Goal: Task Accomplishment & Management: Use online tool/utility

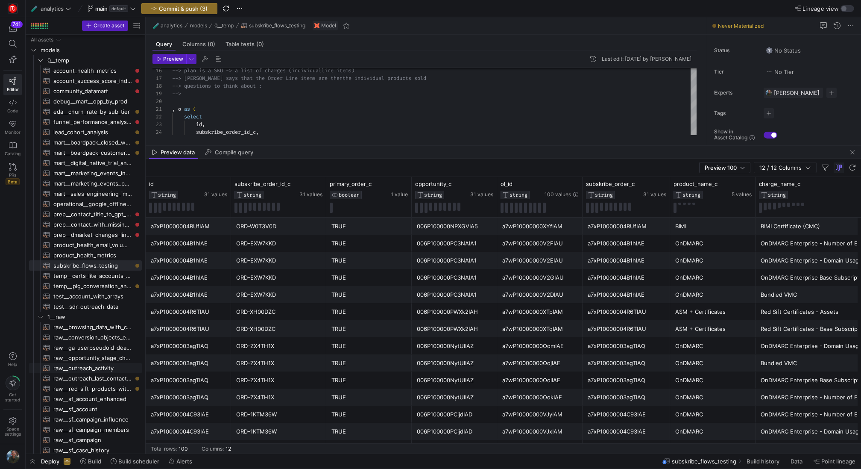
scroll to position [0, 145]
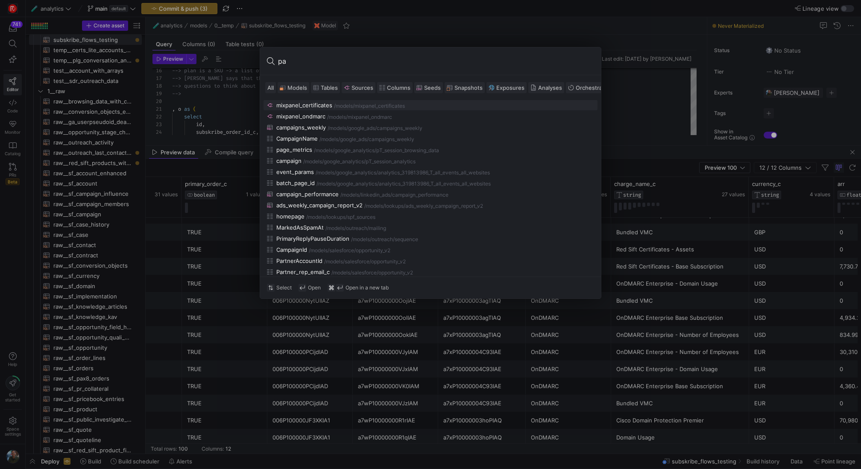
type input "pax"
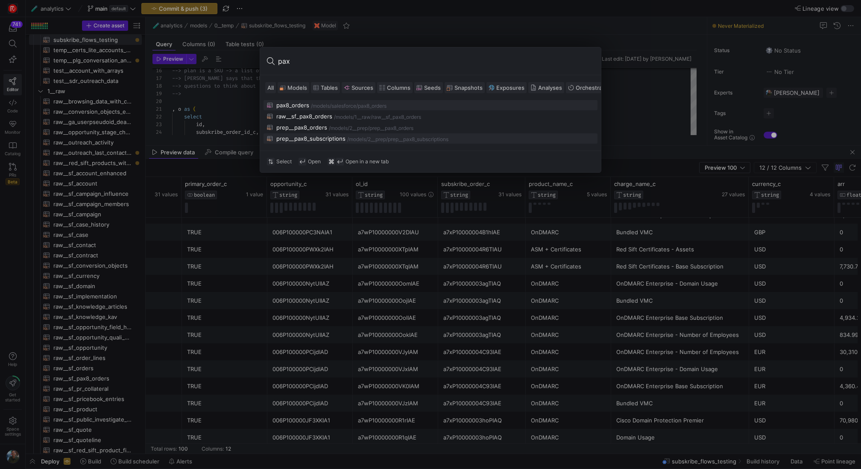
click at [325, 137] on div "prep__pax8_subscriptions" at bounding box center [310, 138] width 69 height 7
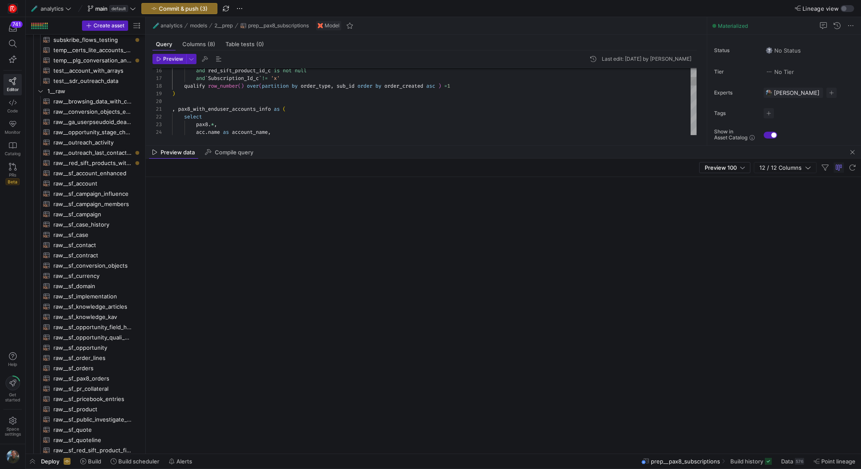
scroll to position [442, 0]
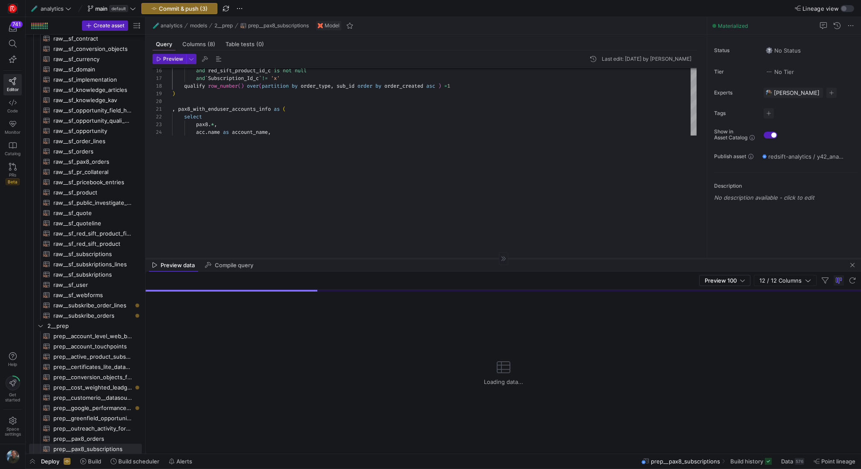
drag, startPoint x: 369, startPoint y: 145, endPoint x: 345, endPoint y: 259, distance: 116.6
click at [345, 258] on div at bounding box center [504, 258] width 716 height 0
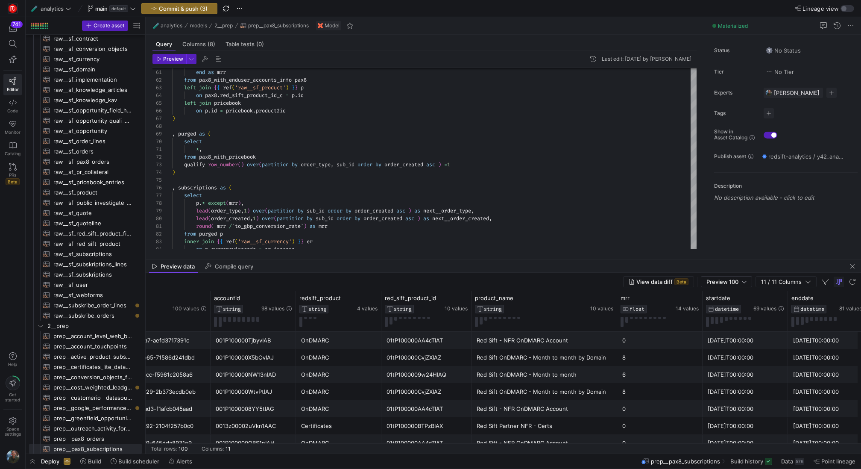
scroll to position [0, 344]
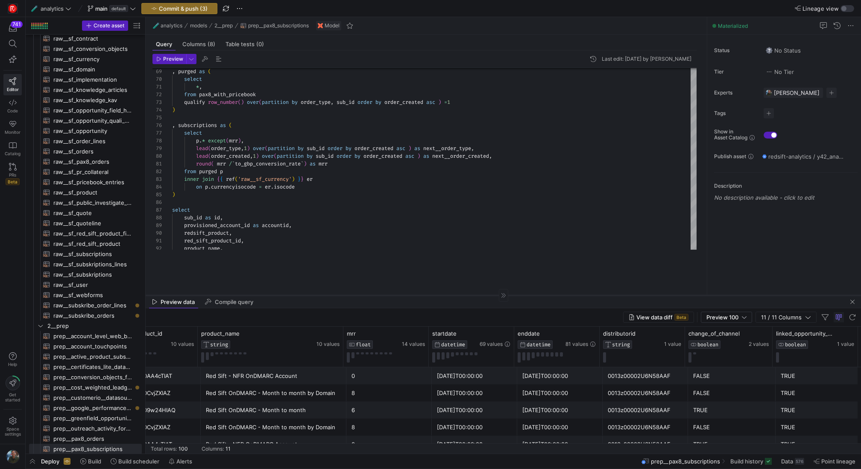
drag, startPoint x: 410, startPoint y: 260, endPoint x: 411, endPoint y: 295, distance: 35.5
click at [411, 295] on div at bounding box center [504, 295] width 716 height 0
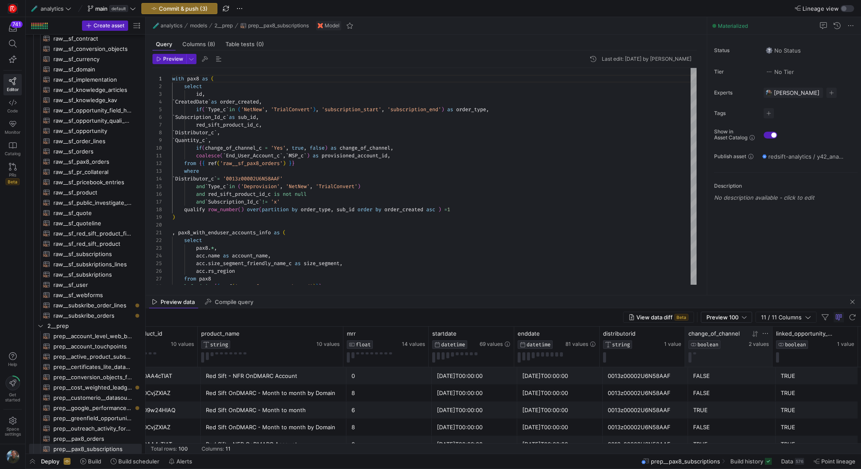
click at [696, 354] on div at bounding box center [729, 357] width 80 height 10
click at [694, 354] on div at bounding box center [729, 357] width 80 height 10
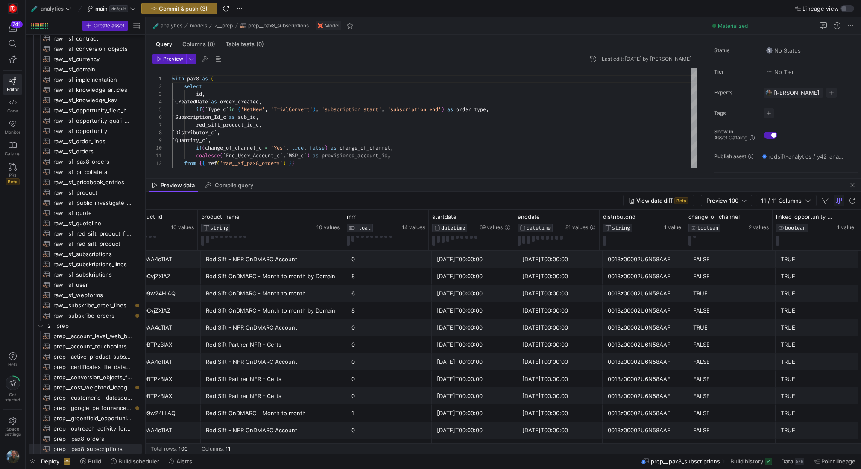
drag, startPoint x: 661, startPoint y: 296, endPoint x: 654, endPoint y: 179, distance: 116.4
click at [654, 179] on as-split "🧪 analytics models 2__prep prep__pax8_subscriptions Model Query Columns (8) Tab…" at bounding box center [504, 235] width 716 height 436
click at [695, 236] on button at bounding box center [694, 237] width 3 height 2
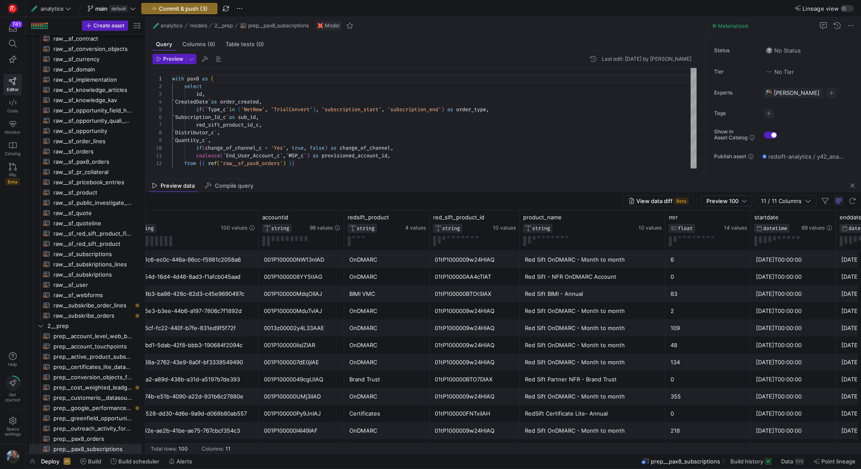
scroll to position [0, 14]
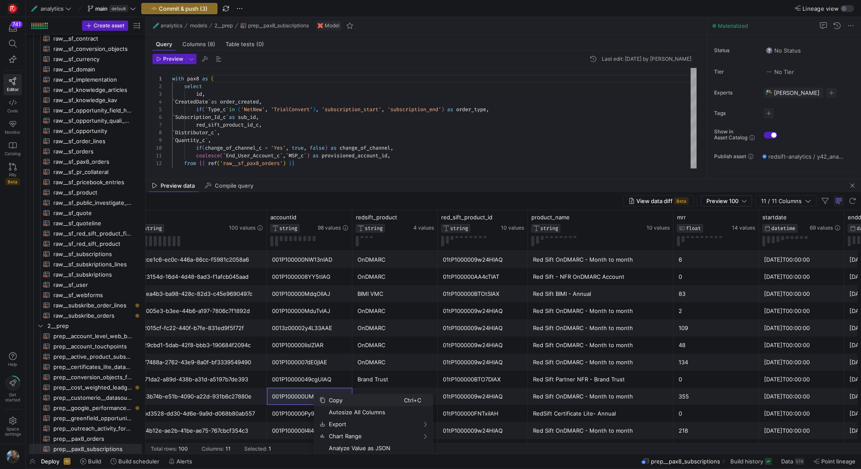
click at [335, 398] on span "Copy" at bounding box center [365, 400] width 79 height 12
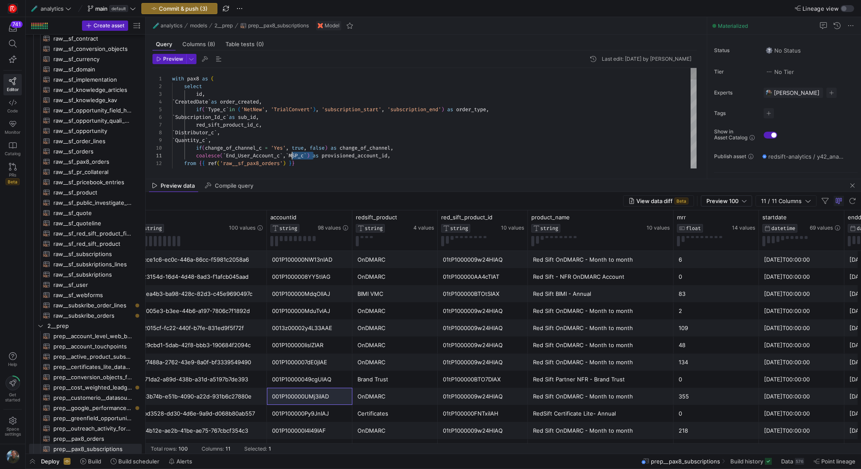
drag, startPoint x: 314, startPoint y: 154, endPoint x: 291, endPoint y: 154, distance: 23.1
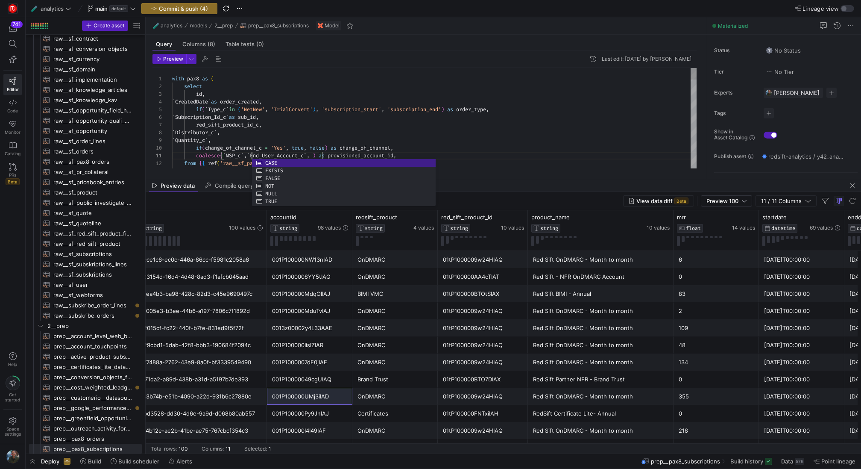
scroll to position [0, 80]
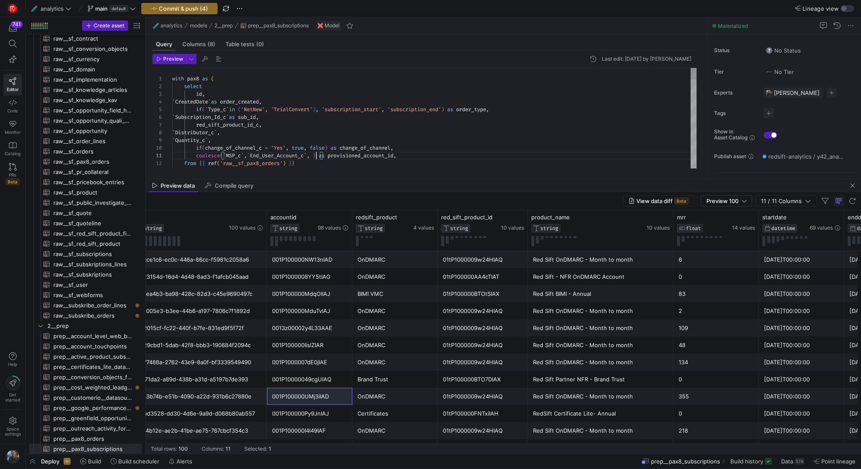
type textarea "with pax8 as ( select id, `CreatedDate` as order_created, if(`Type_c` in ('NetN…"
click at [177, 60] on span "Preview" at bounding box center [173, 59] width 20 height 6
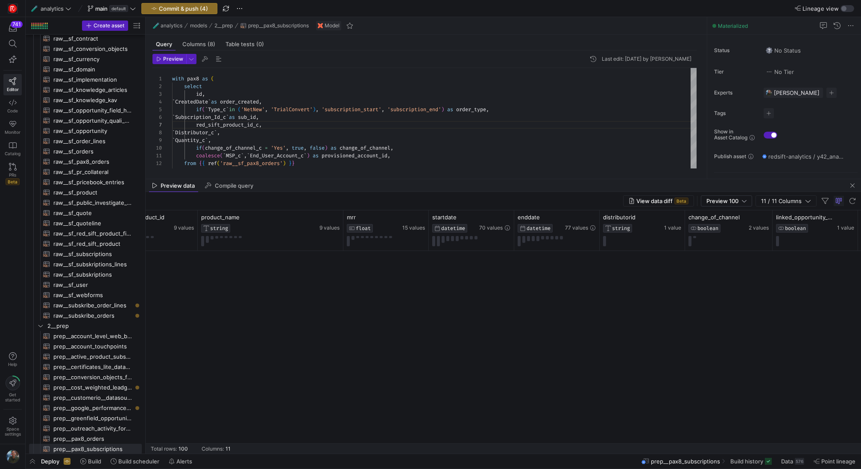
scroll to position [627, 0]
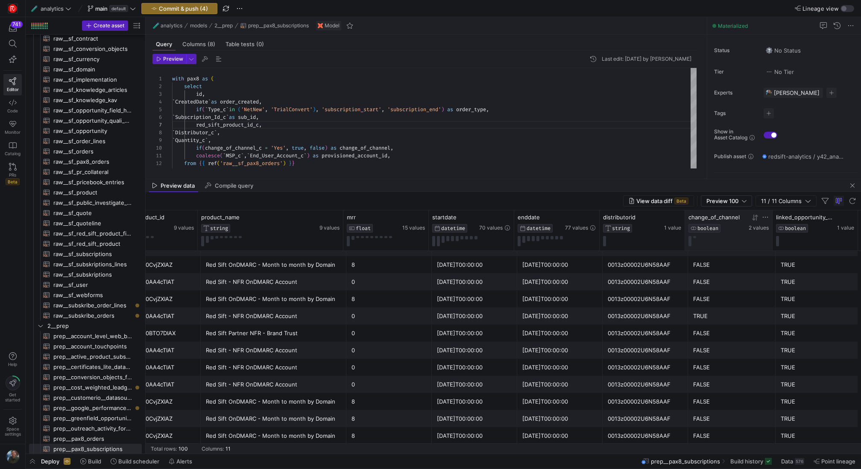
click at [695, 238] on div at bounding box center [729, 241] width 80 height 10
click at [694, 238] on div at bounding box center [729, 241] width 80 height 10
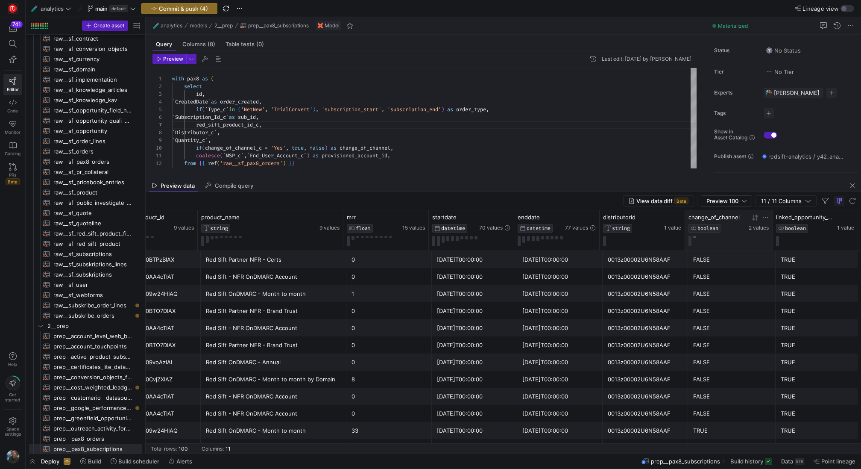
click at [695, 237] on button at bounding box center [694, 237] width 3 height 2
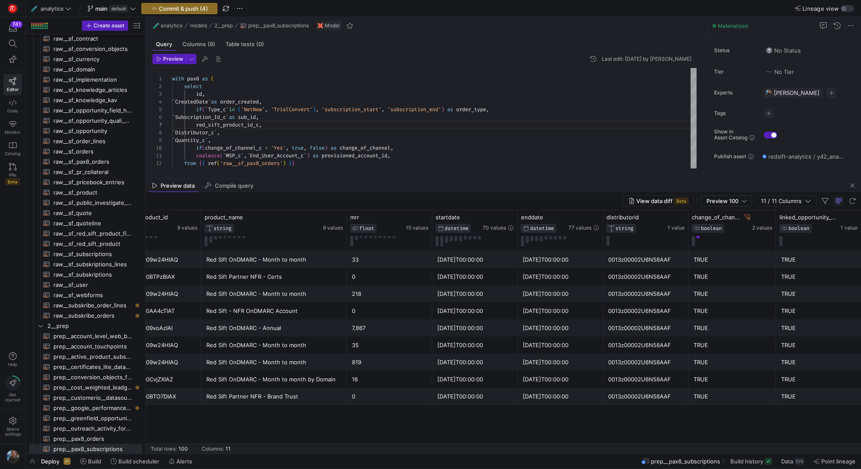
scroll to position [0, 335]
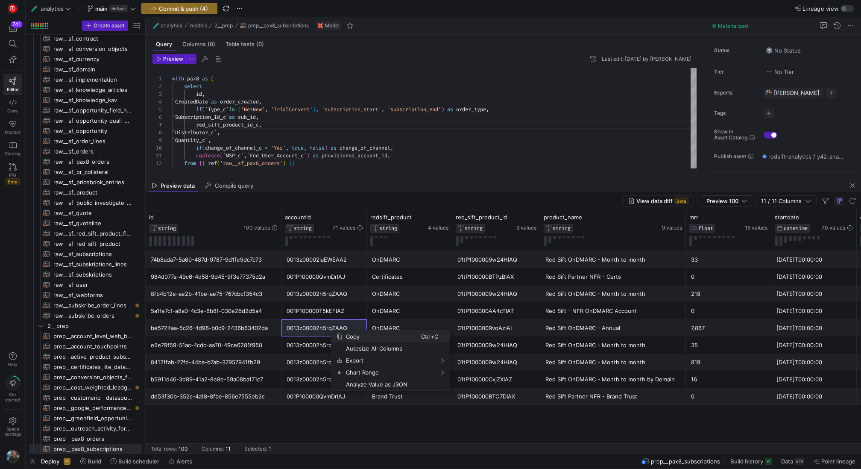
click at [352, 334] on span "Copy" at bounding box center [382, 336] width 79 height 12
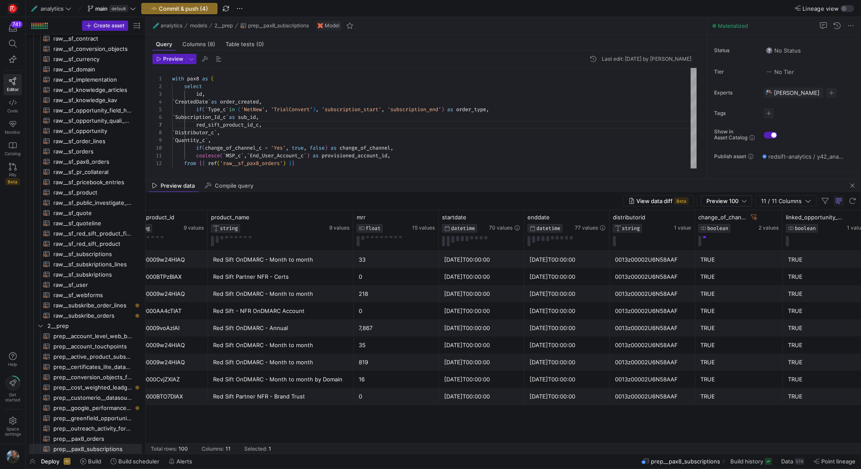
scroll to position [0, 339]
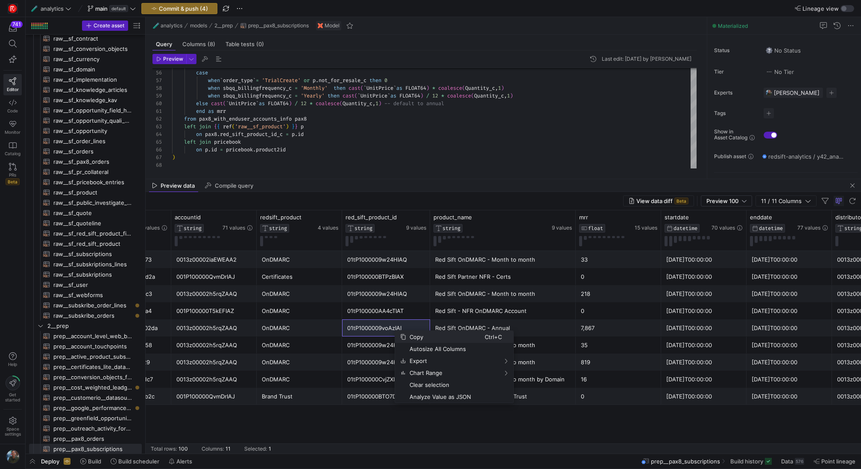
click at [419, 335] on span "Copy" at bounding box center [445, 337] width 79 height 12
